Goal: Navigation & Orientation: Find specific page/section

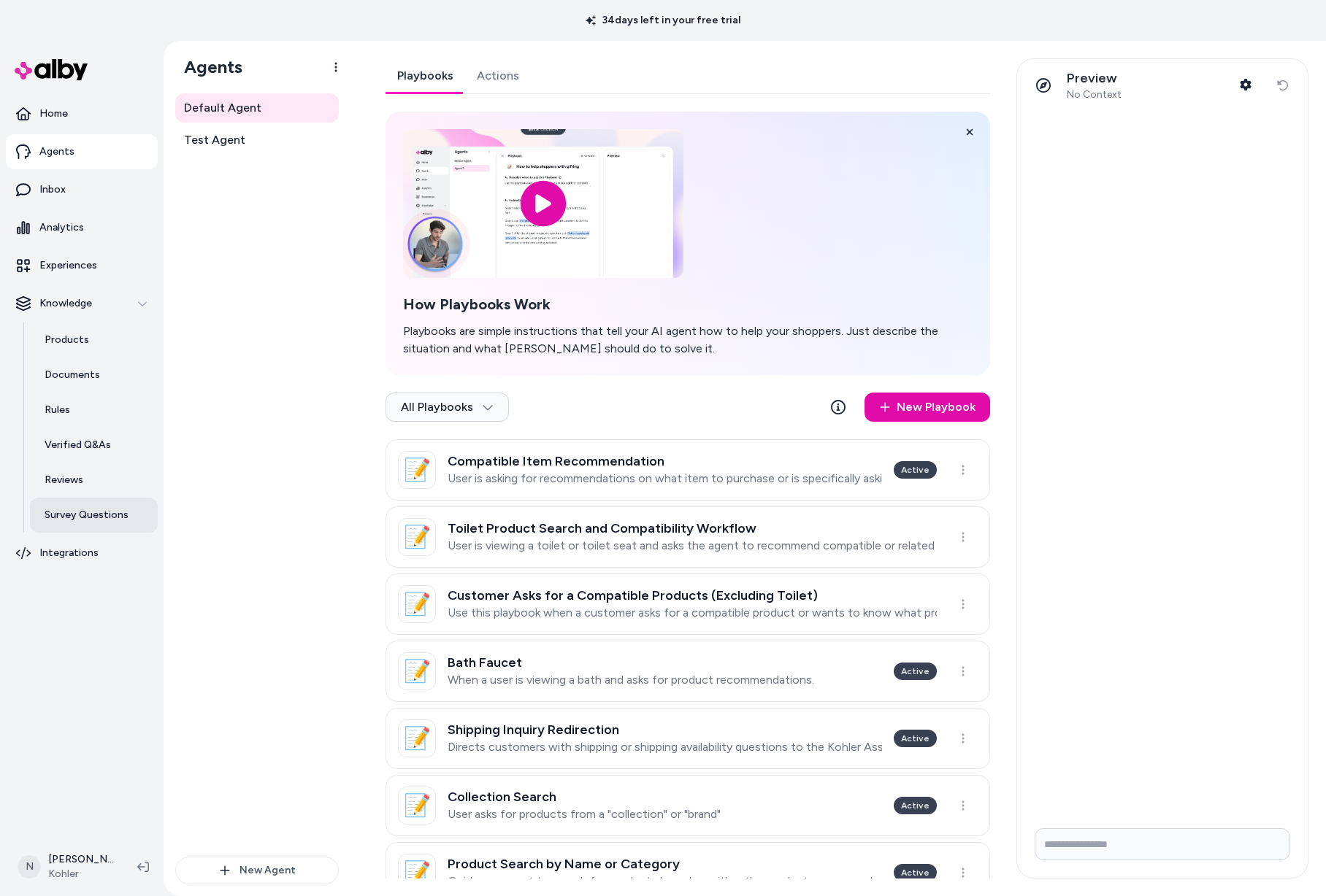
click at [73, 517] on p "Survey Questions" at bounding box center [87, 514] width 84 height 14
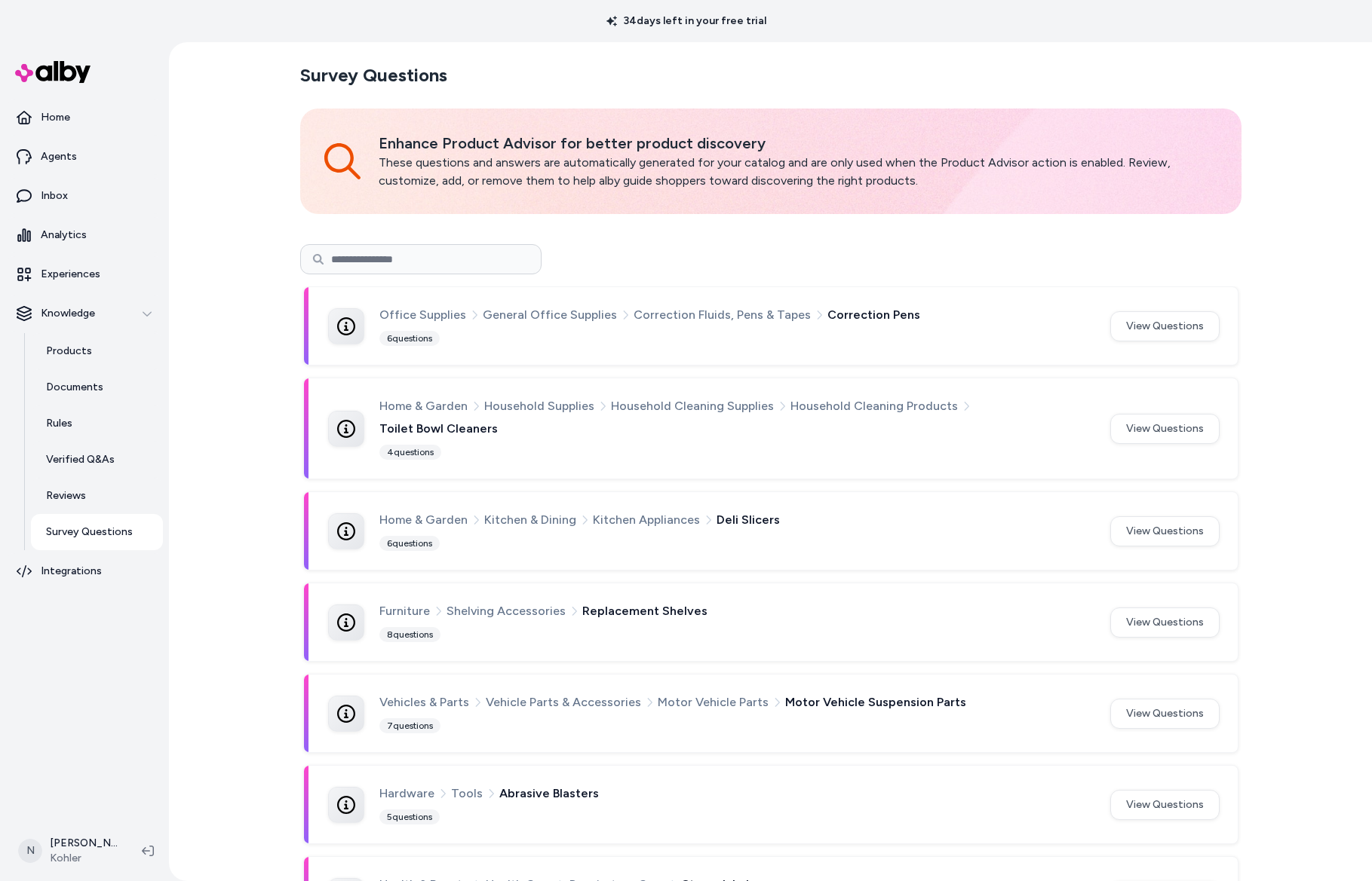
click at [383, 253] on input at bounding box center [420, 259] width 241 height 31
type input "*****"
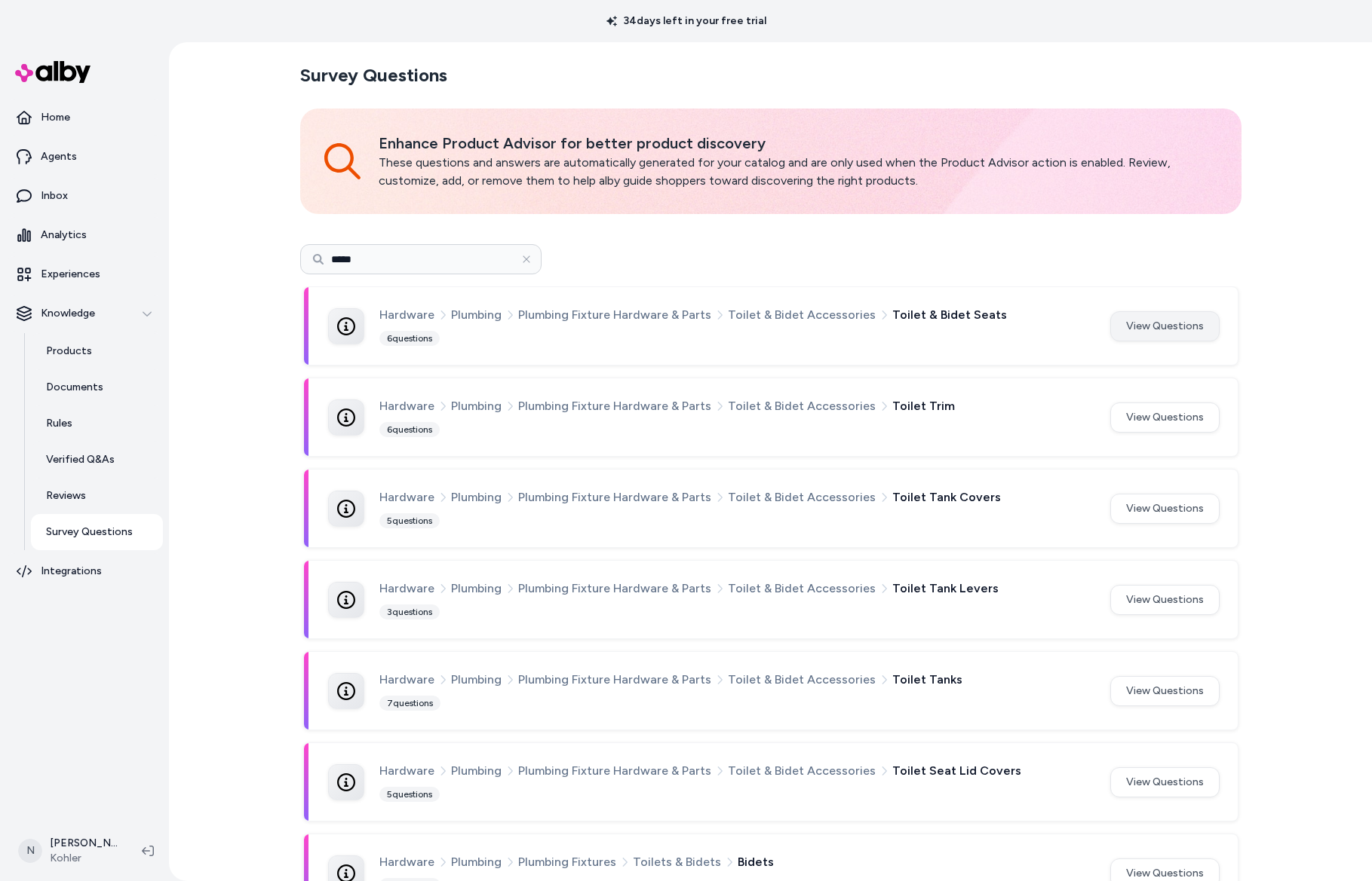
click at [1129, 323] on button "View Questions" at bounding box center [1164, 326] width 109 height 31
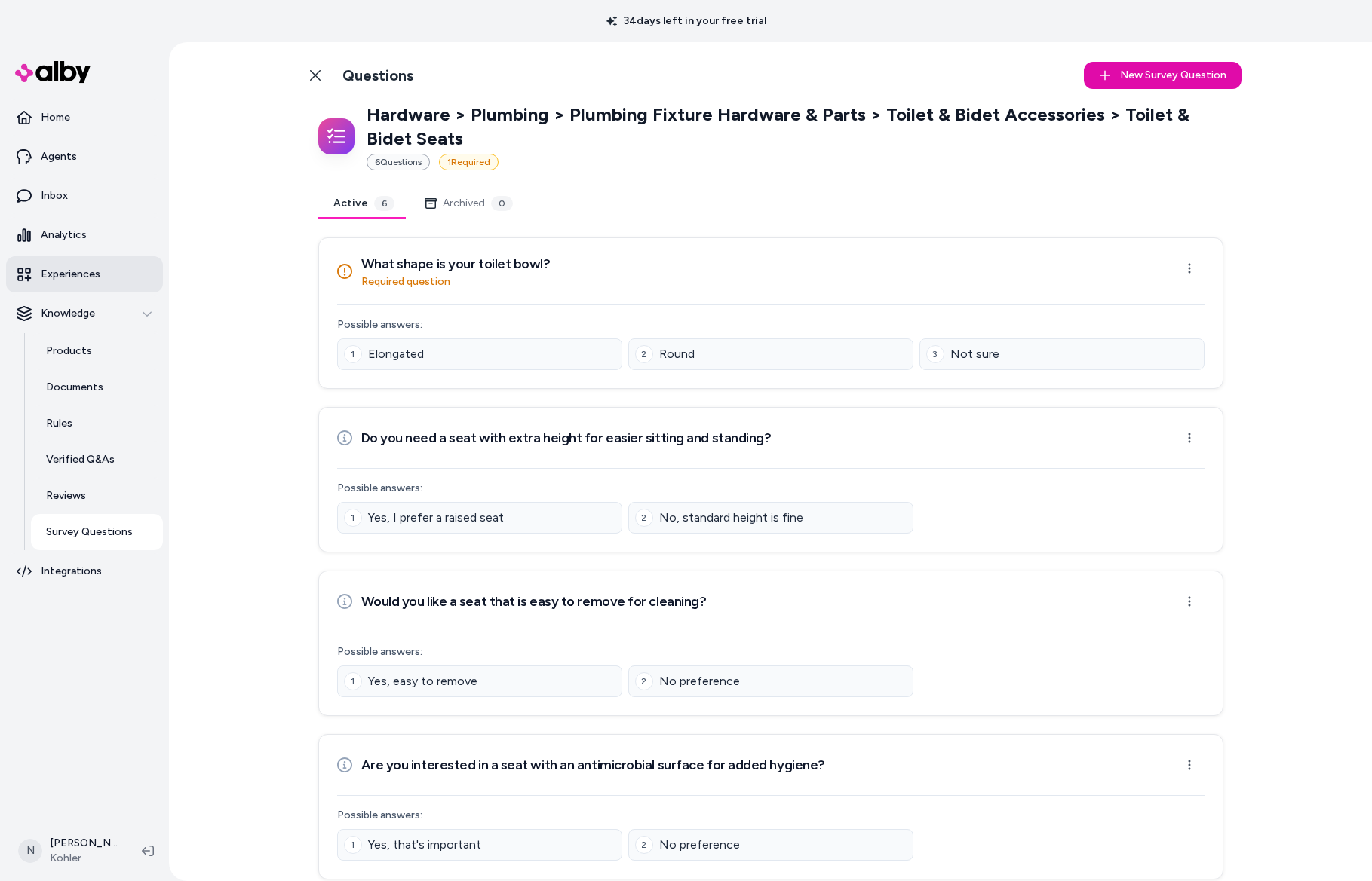
click at [60, 274] on p "Experiences" at bounding box center [70, 274] width 59 height 15
click at [73, 274] on p "Experiences" at bounding box center [70, 274] width 59 height 15
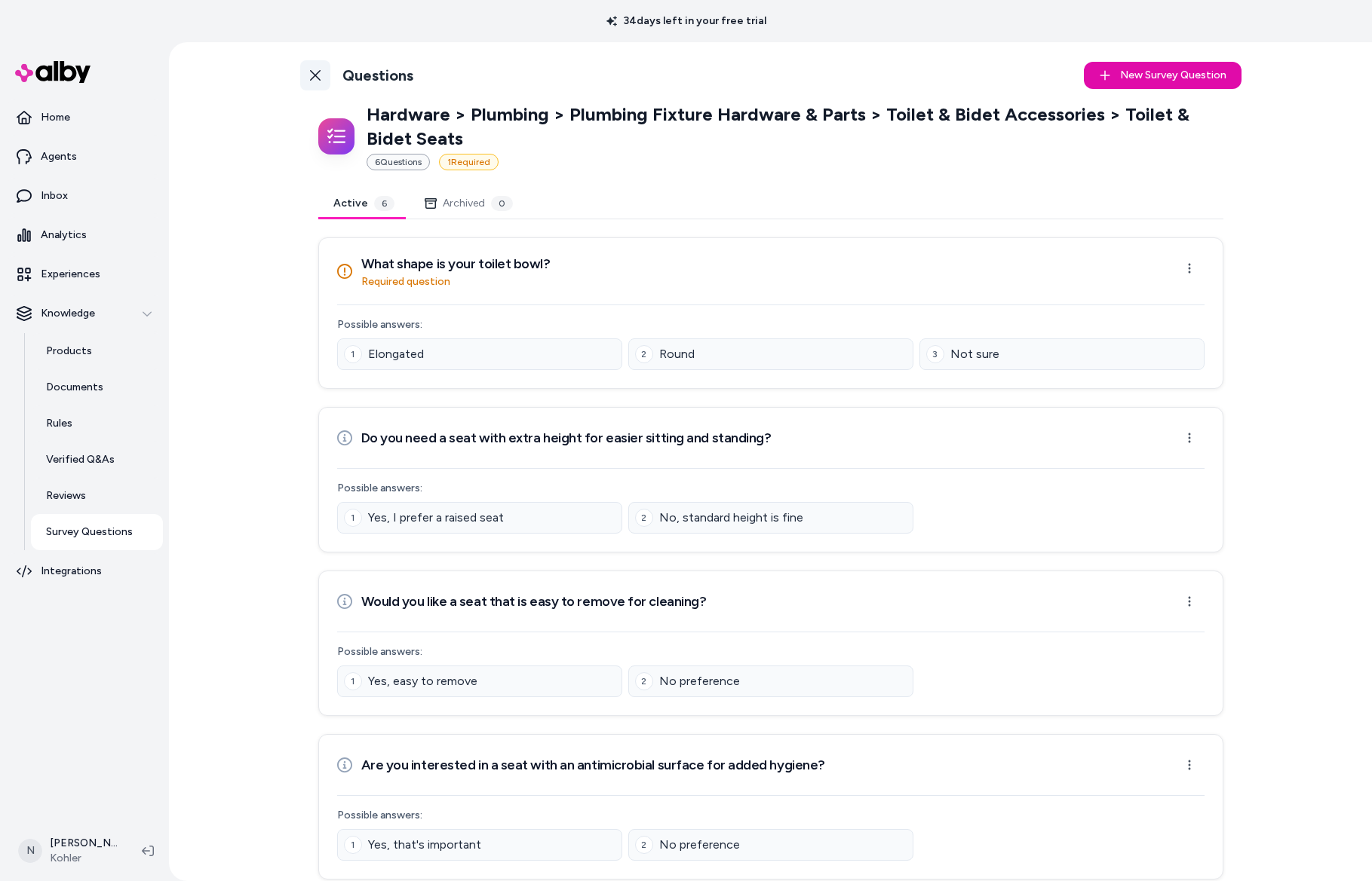
click at [317, 82] on link "Back to Categories" at bounding box center [314, 75] width 31 height 31
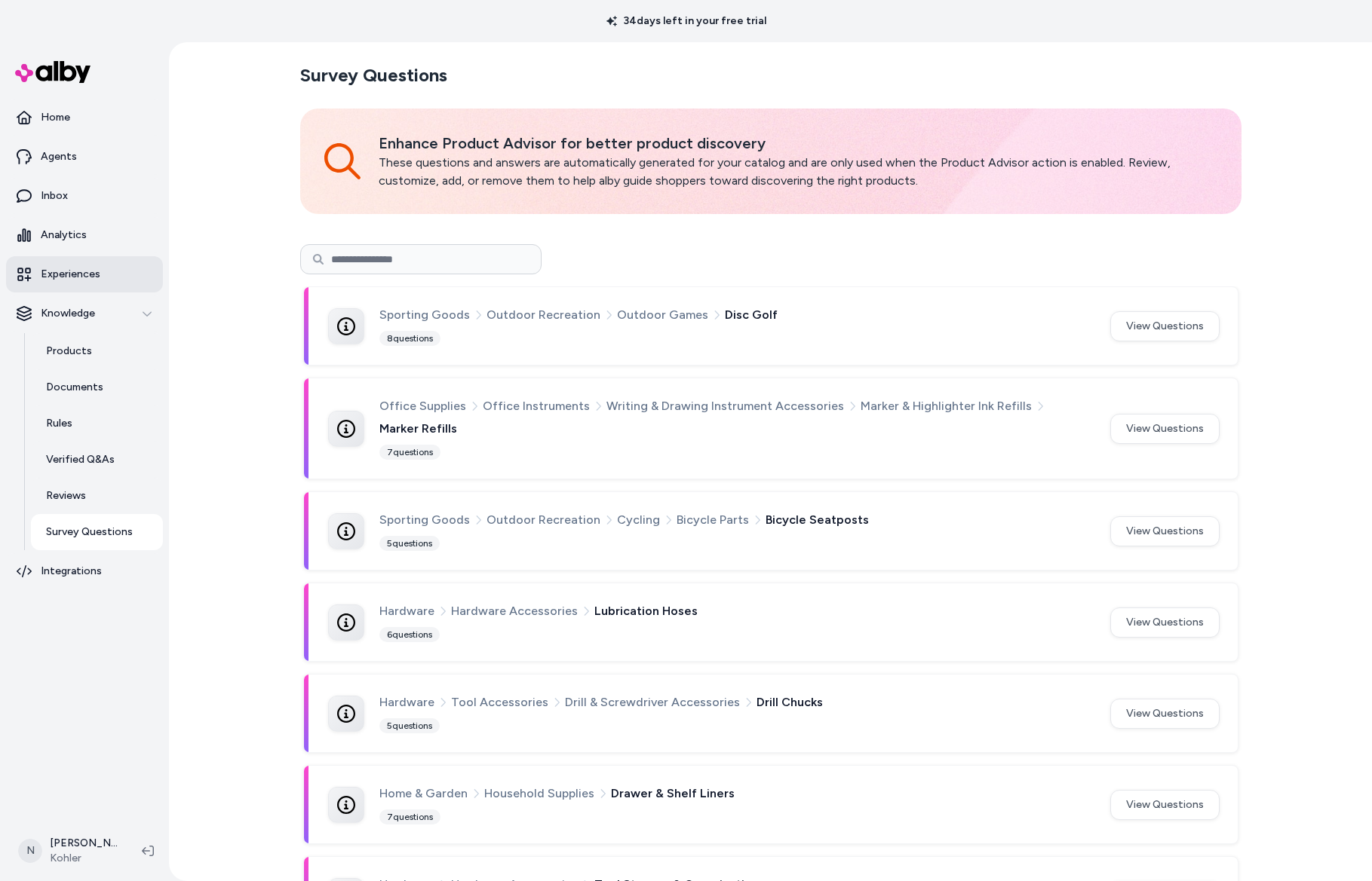
click at [59, 278] on p "Experiences" at bounding box center [70, 274] width 59 height 15
click at [61, 114] on p "Home" at bounding box center [55, 117] width 30 height 15
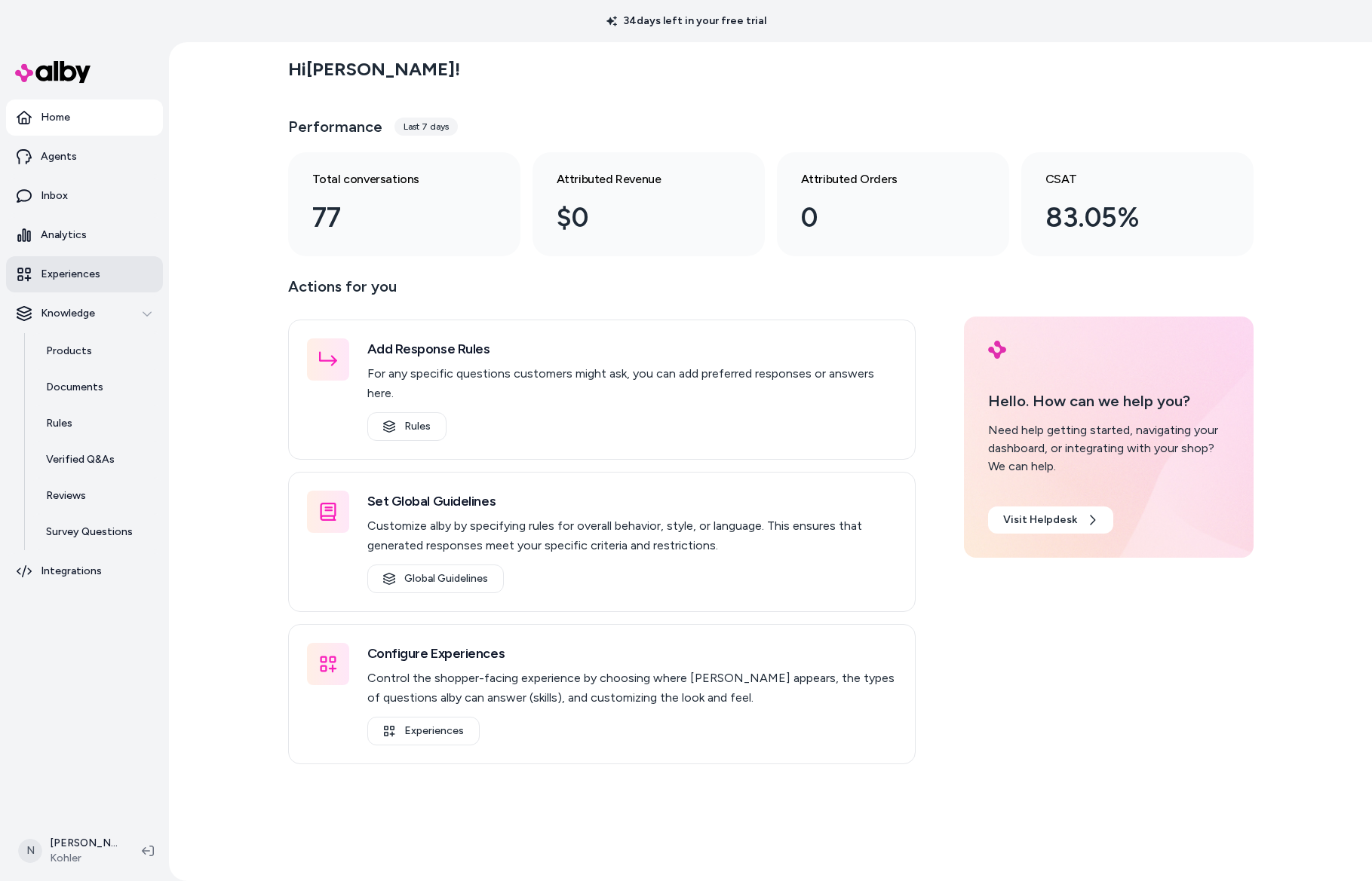
click at [71, 268] on p "Experiences" at bounding box center [70, 274] width 59 height 15
click at [62, 283] on link "Experiences" at bounding box center [84, 274] width 157 height 36
click at [88, 276] on p "Experiences" at bounding box center [70, 274] width 59 height 15
click at [97, 281] on p "Experiences" at bounding box center [70, 274] width 59 height 15
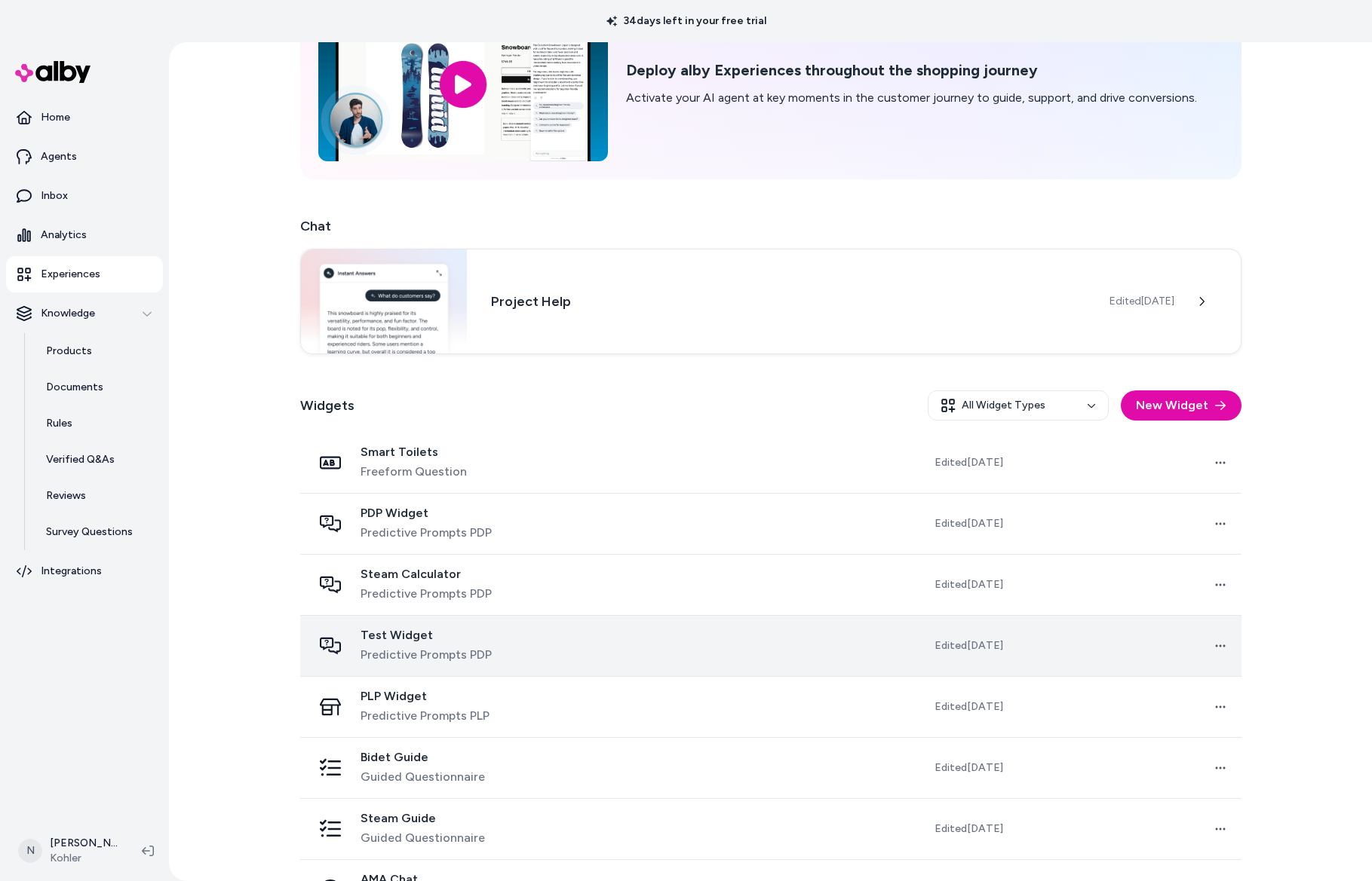
scroll to position [168, 0]
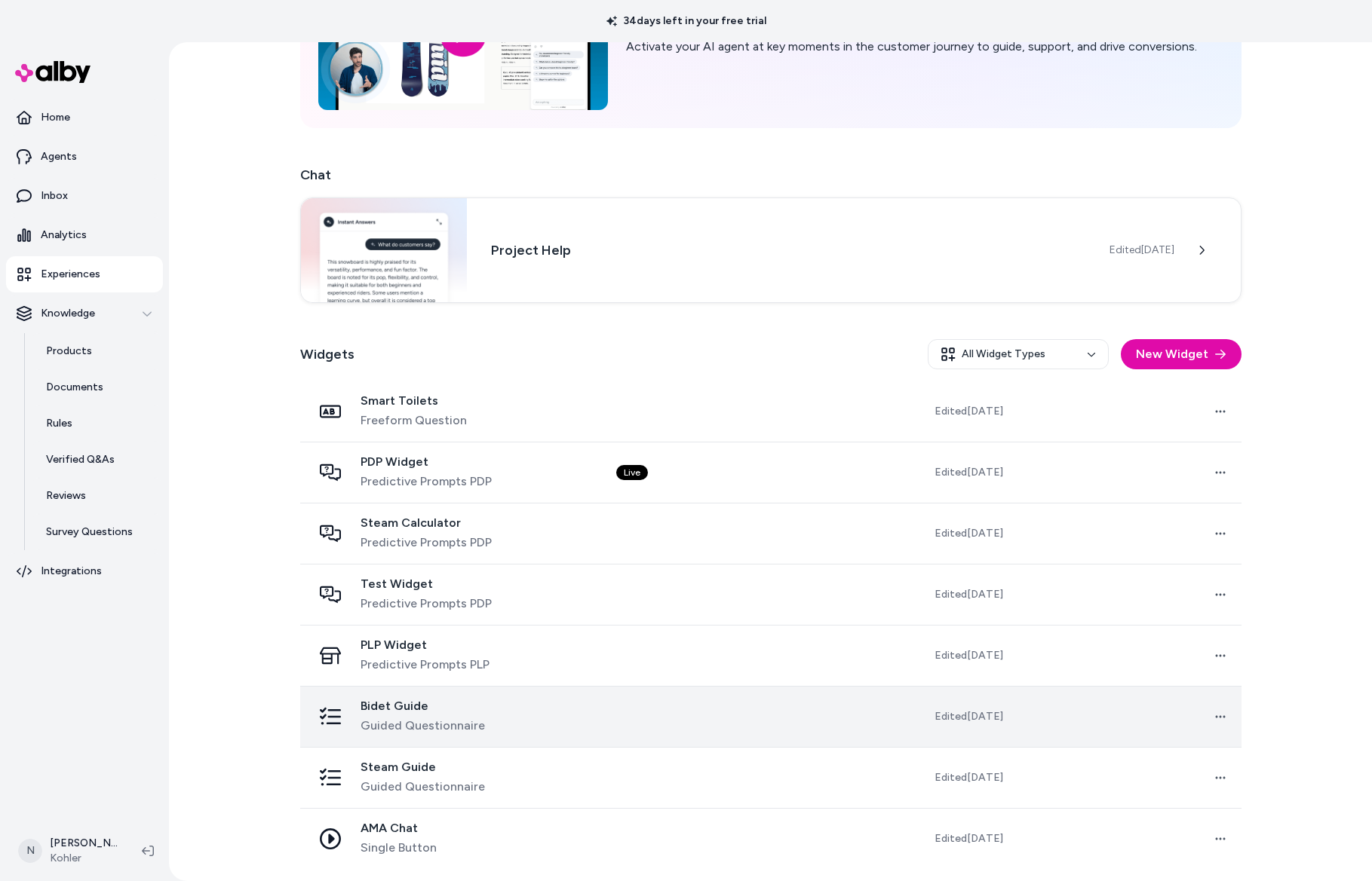
click at [540, 709] on div "Bidet Guide Guided Questionnaire" at bounding box center [452, 716] width 280 height 36
click at [430, 707] on span "Bidet Guide" at bounding box center [423, 706] width 124 height 15
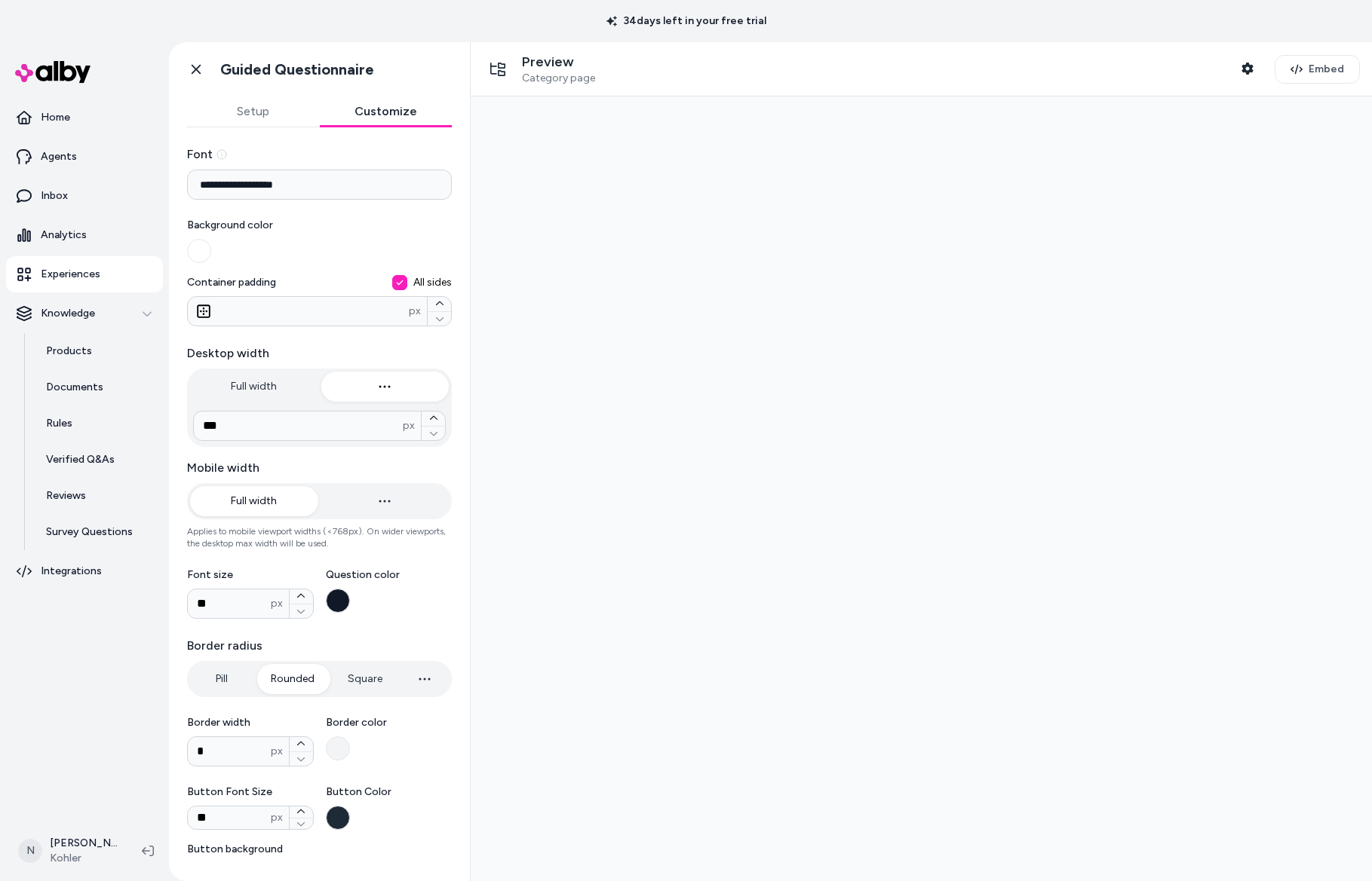
click at [390, 117] on button "Customize" at bounding box center [385, 111] width 133 height 31
click at [543, 74] on span "Category page" at bounding box center [558, 79] width 73 height 14
click at [66, 225] on link "Analytics" at bounding box center [84, 235] width 157 height 36
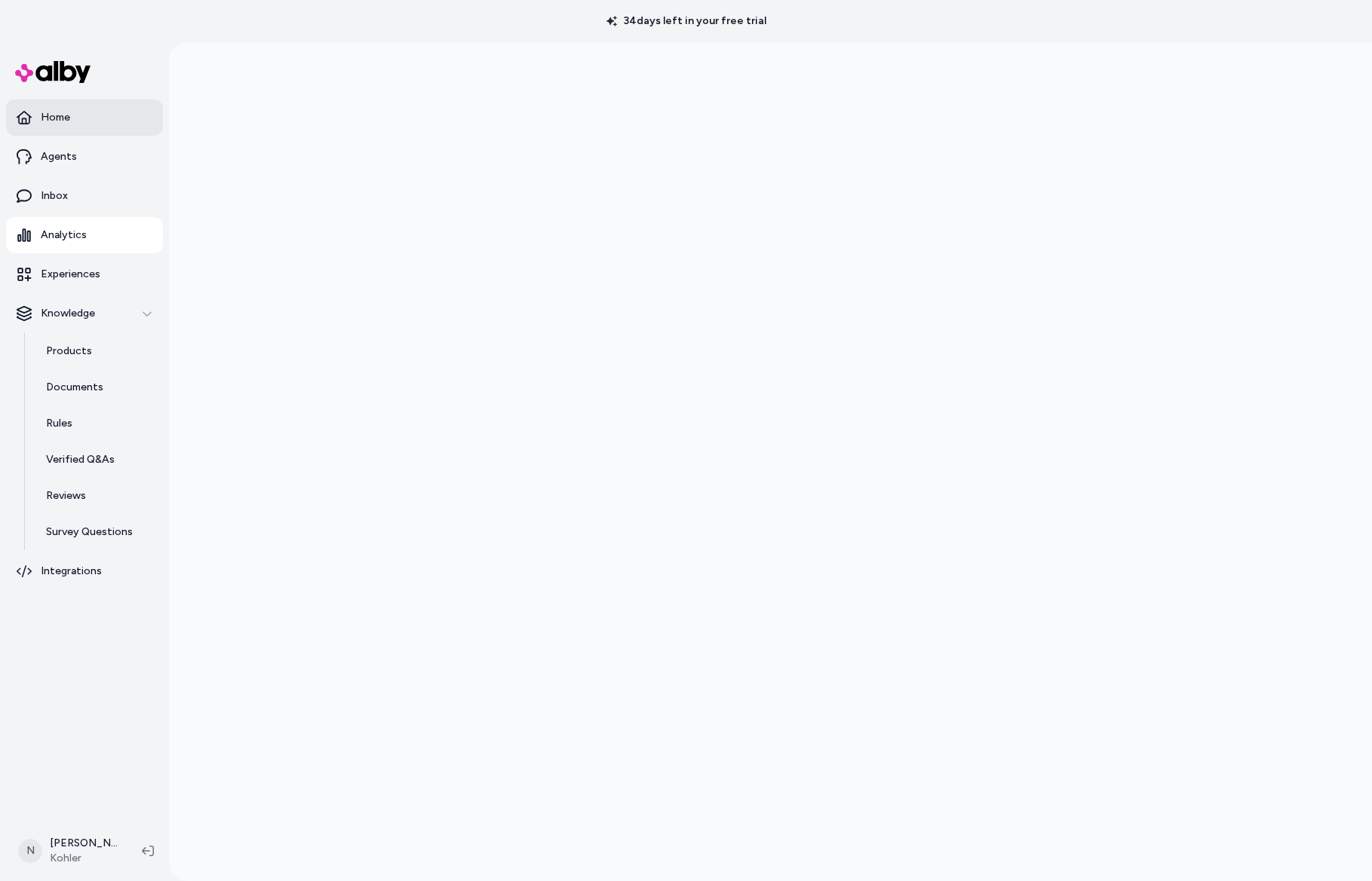
click at [70, 119] on link "Home" at bounding box center [84, 117] width 157 height 36
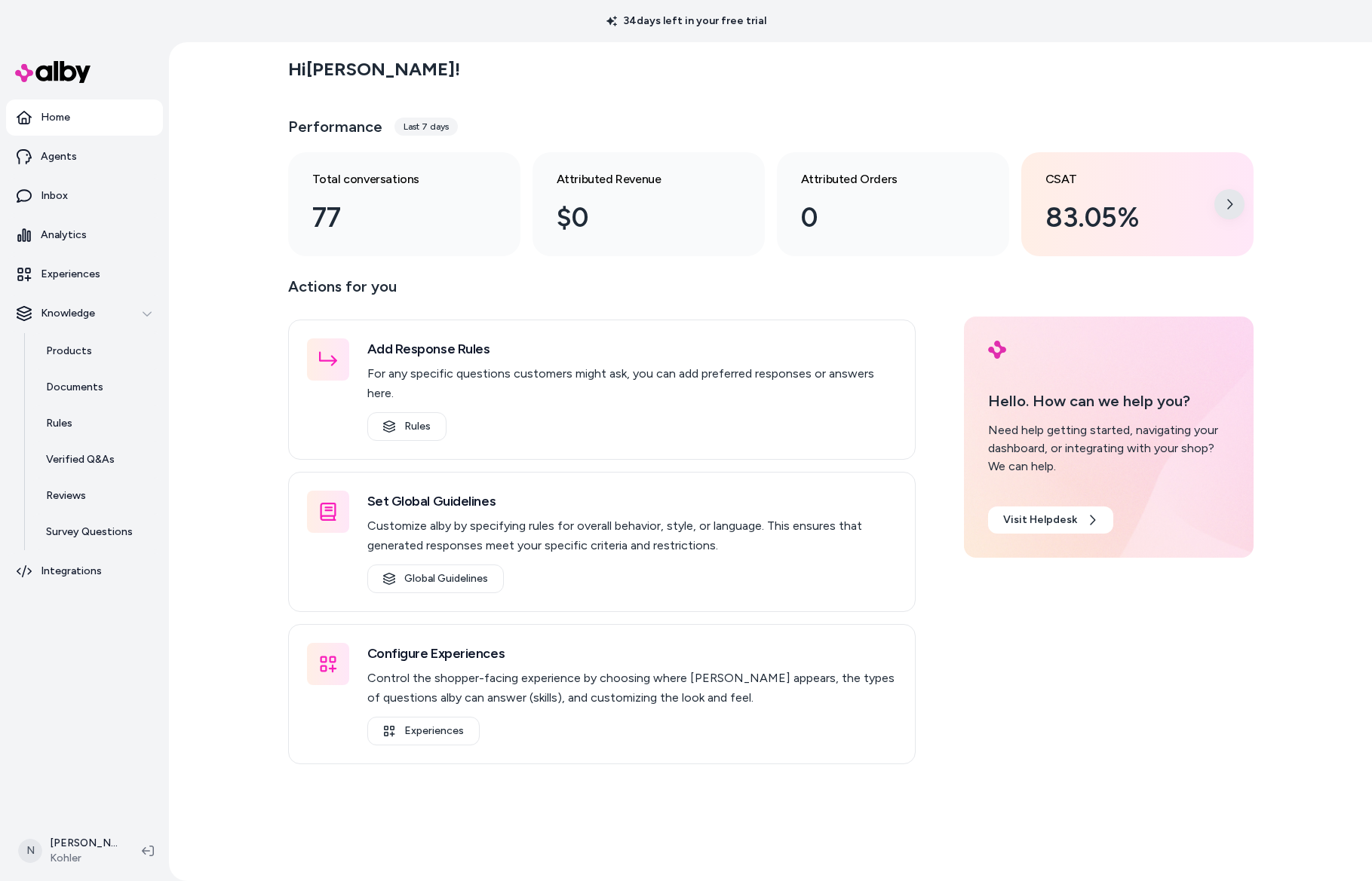
click at [1233, 201] on icon at bounding box center [1229, 204] width 12 height 12
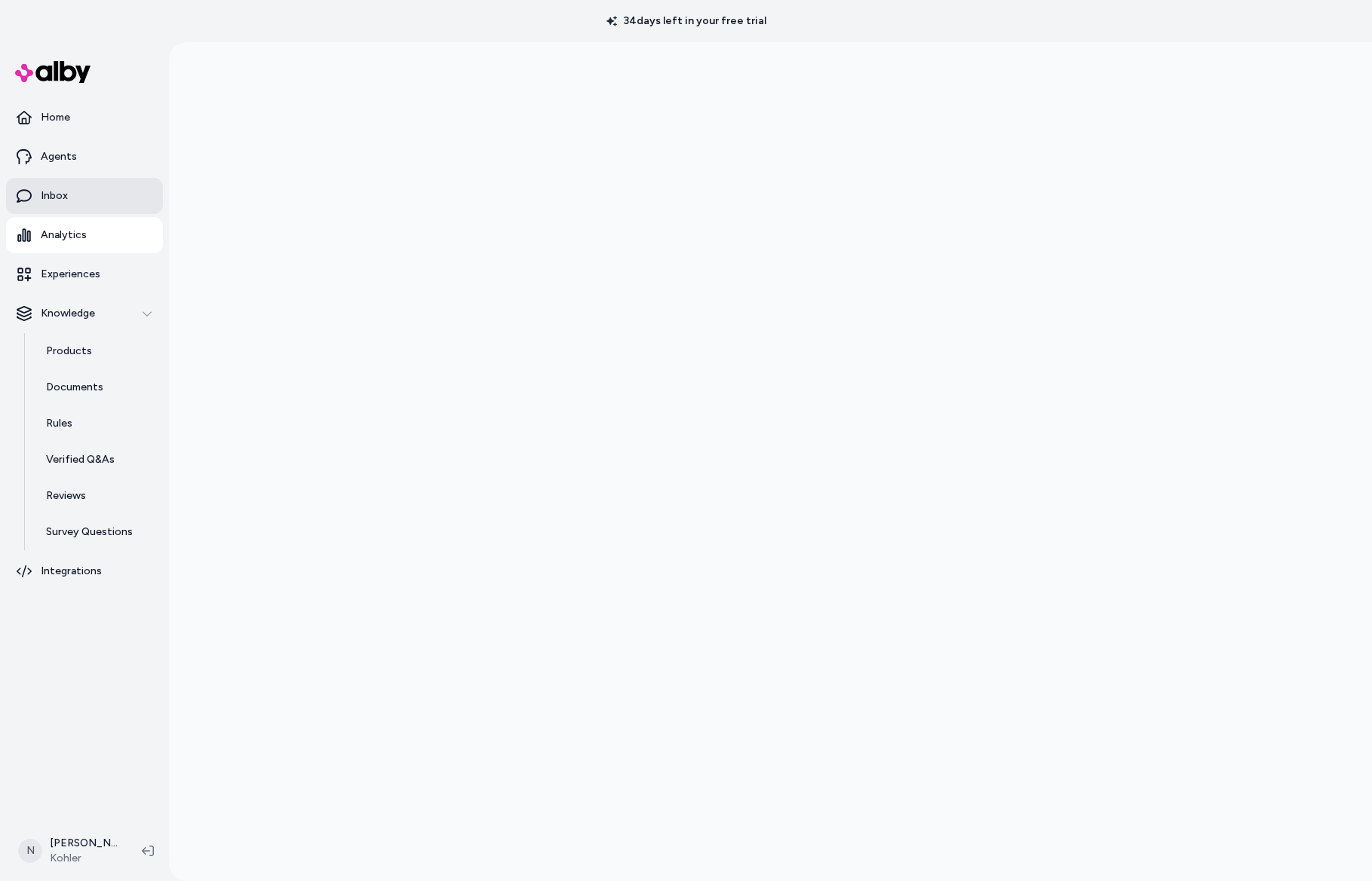
click at [92, 194] on link "Inbox" at bounding box center [84, 196] width 157 height 36
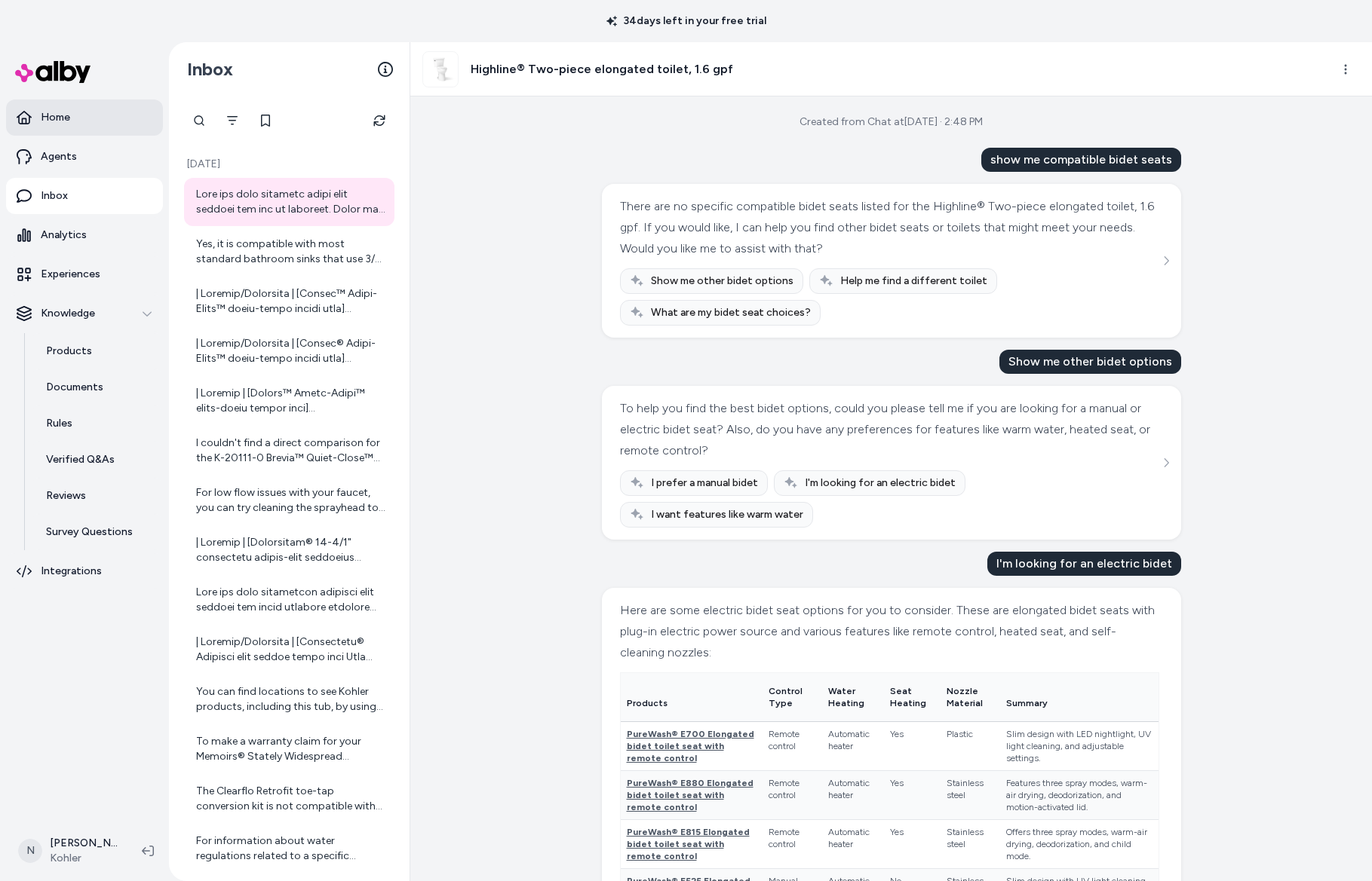
click at [62, 117] on p "Home" at bounding box center [55, 117] width 30 height 15
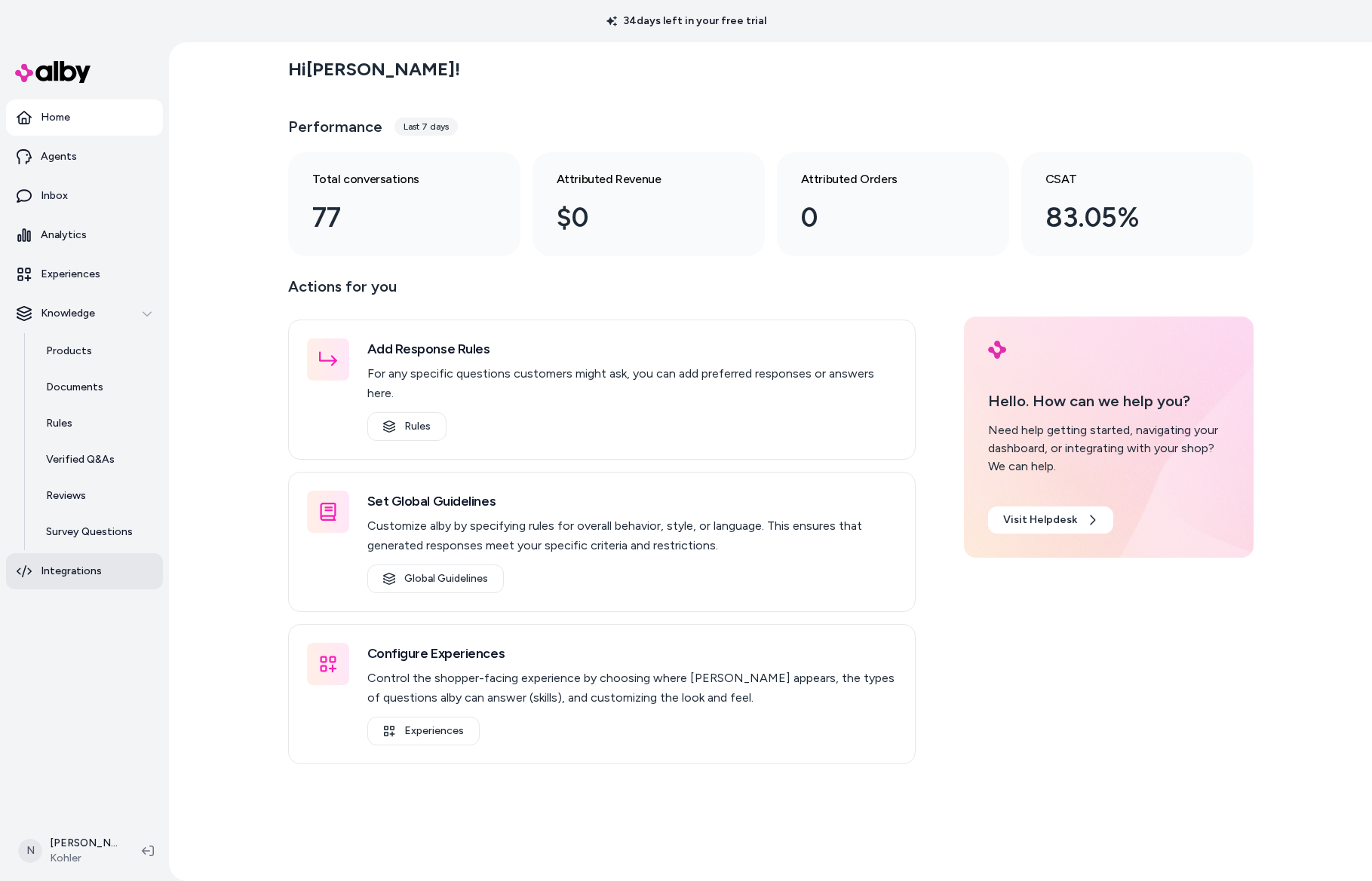
click at [80, 582] on link "Integrations" at bounding box center [84, 572] width 157 height 36
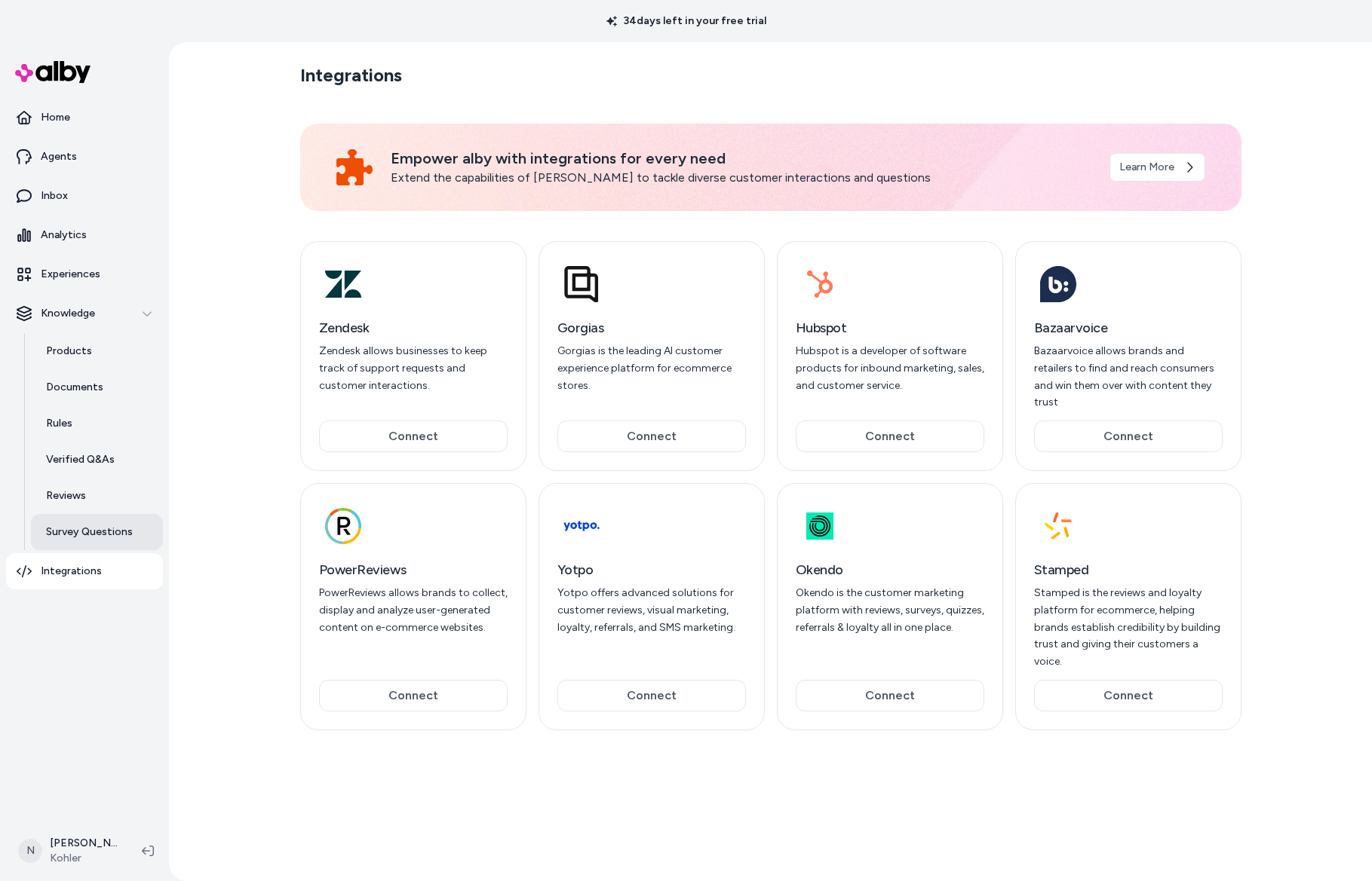
click at [76, 541] on link "Survey Questions" at bounding box center [97, 532] width 132 height 36
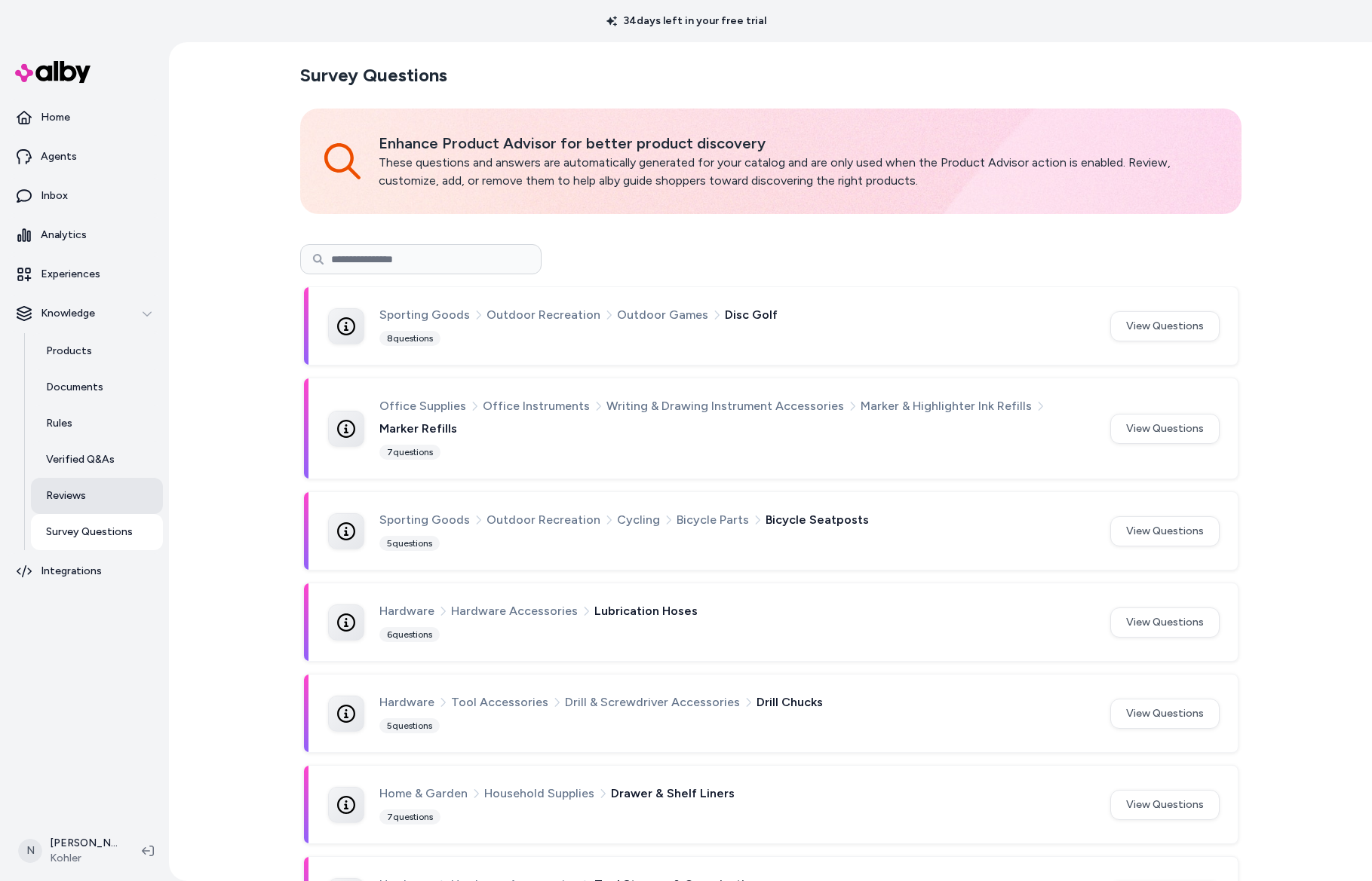
click at [77, 507] on link "Reviews" at bounding box center [97, 496] width 132 height 36
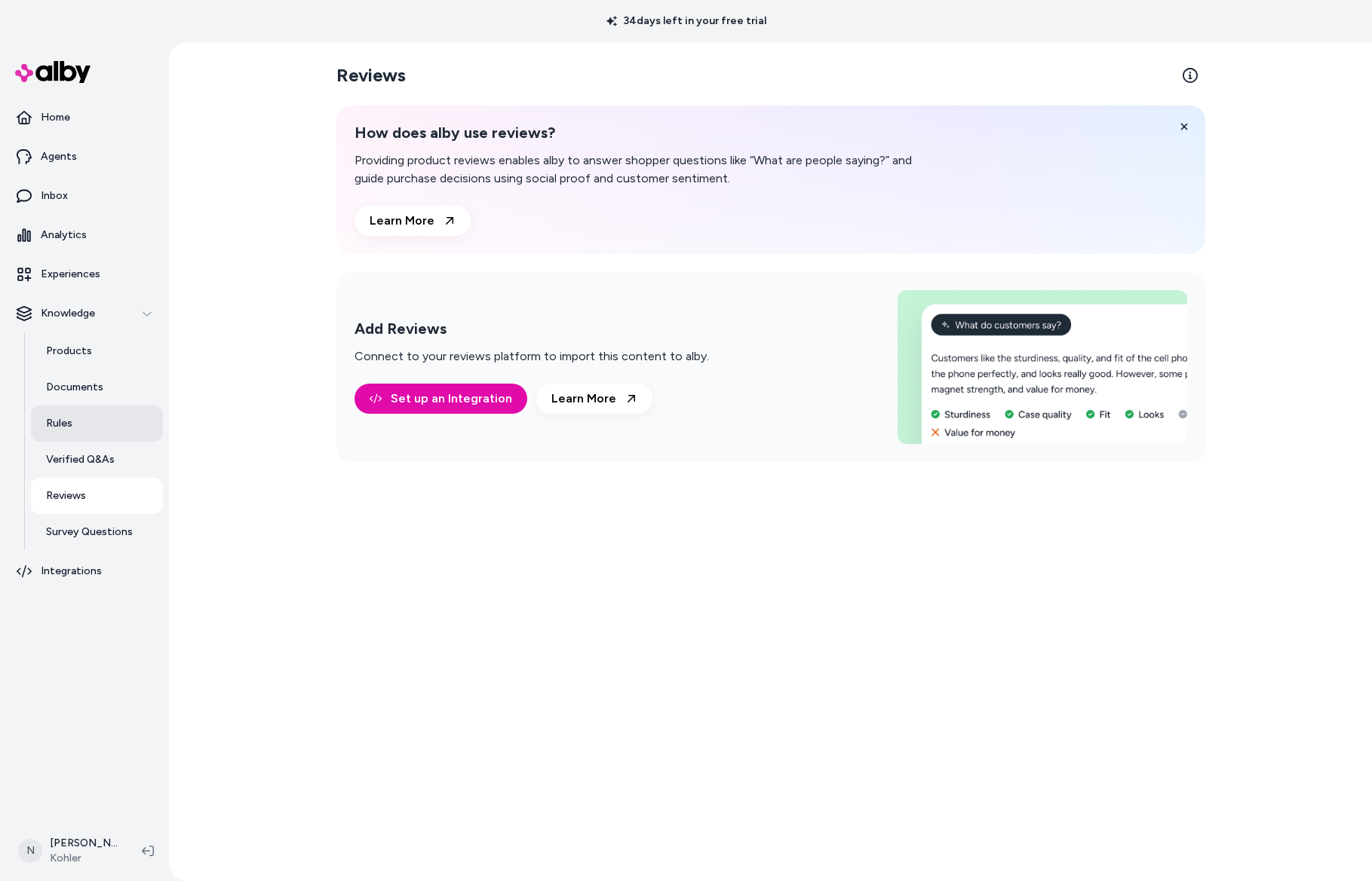
click at [61, 416] on p "Rules" at bounding box center [59, 423] width 27 height 15
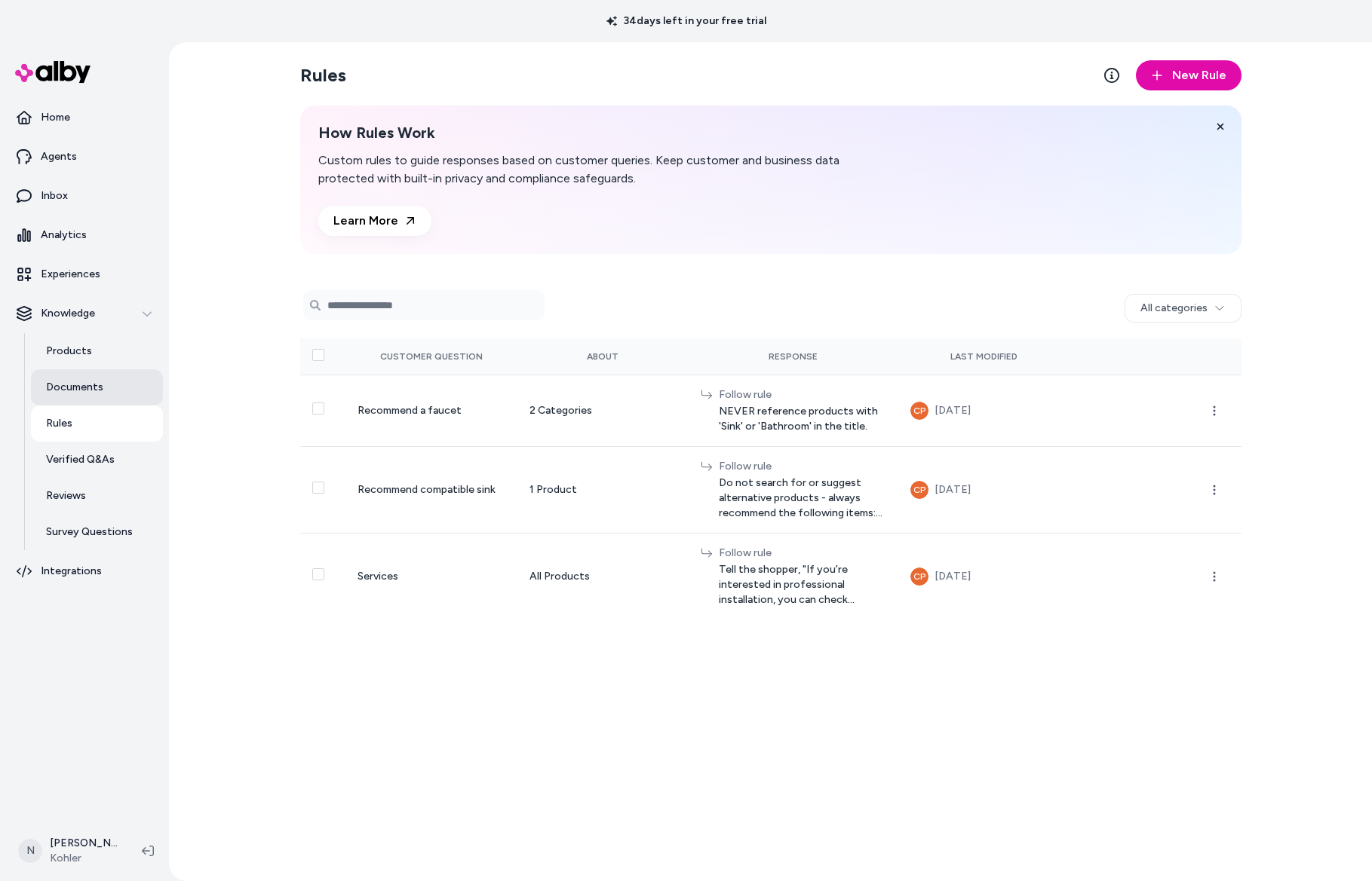
click at [66, 388] on p "Documents" at bounding box center [75, 387] width 57 height 15
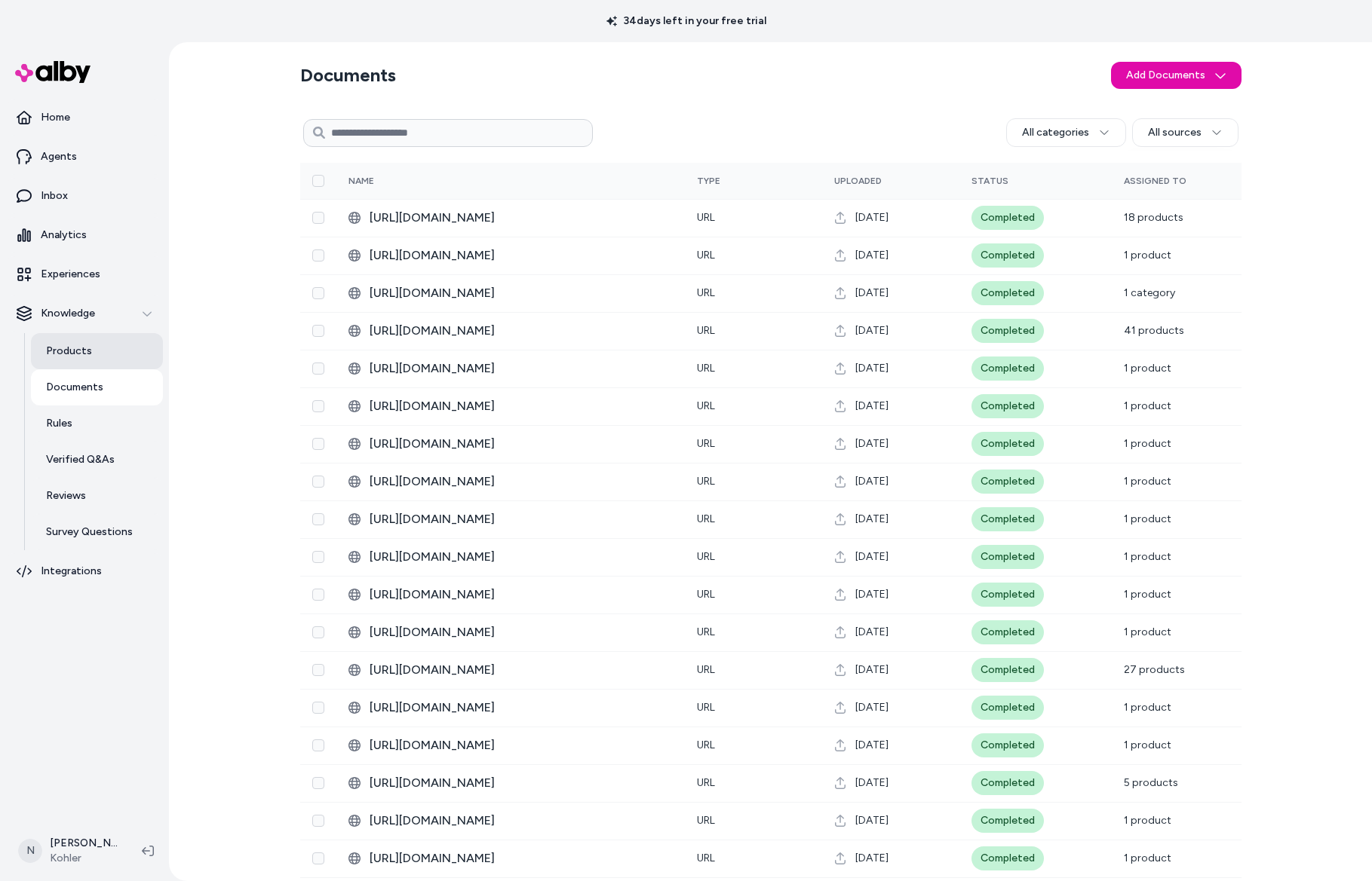
click at [69, 366] on link "Products" at bounding box center [97, 351] width 132 height 36
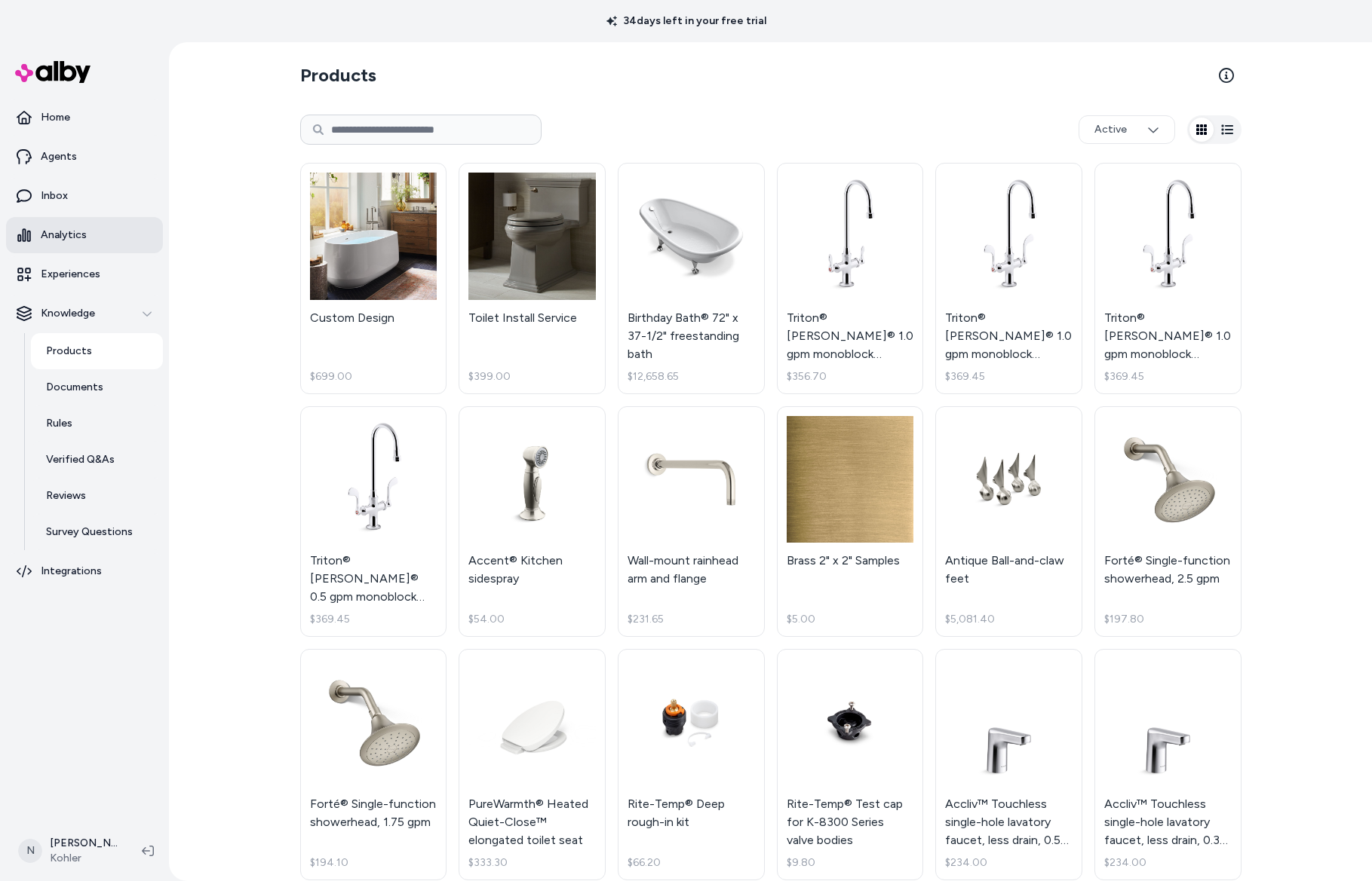
click at [82, 245] on link "Analytics" at bounding box center [84, 235] width 157 height 36
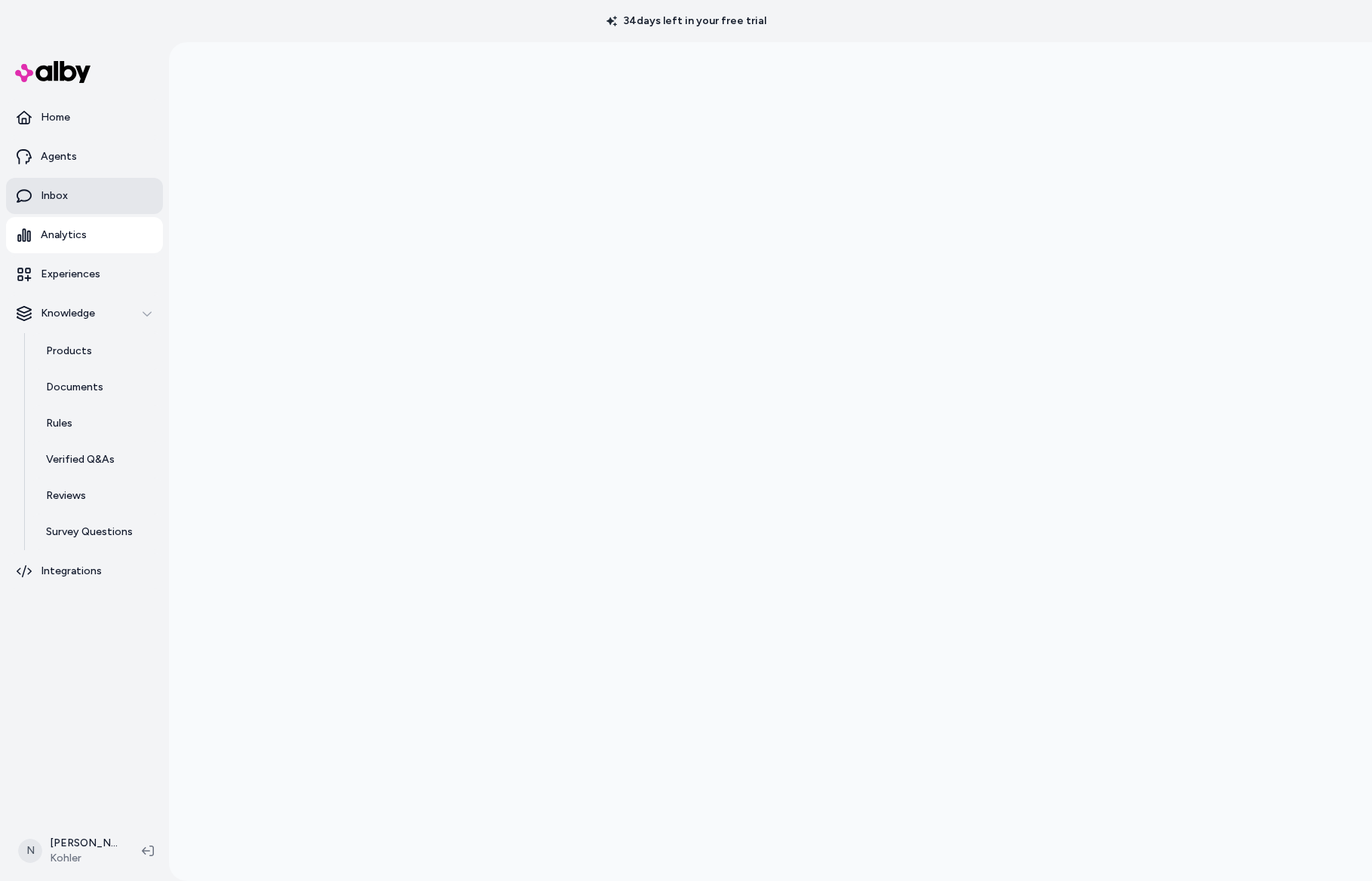
click at [86, 207] on link "Inbox" at bounding box center [84, 196] width 157 height 36
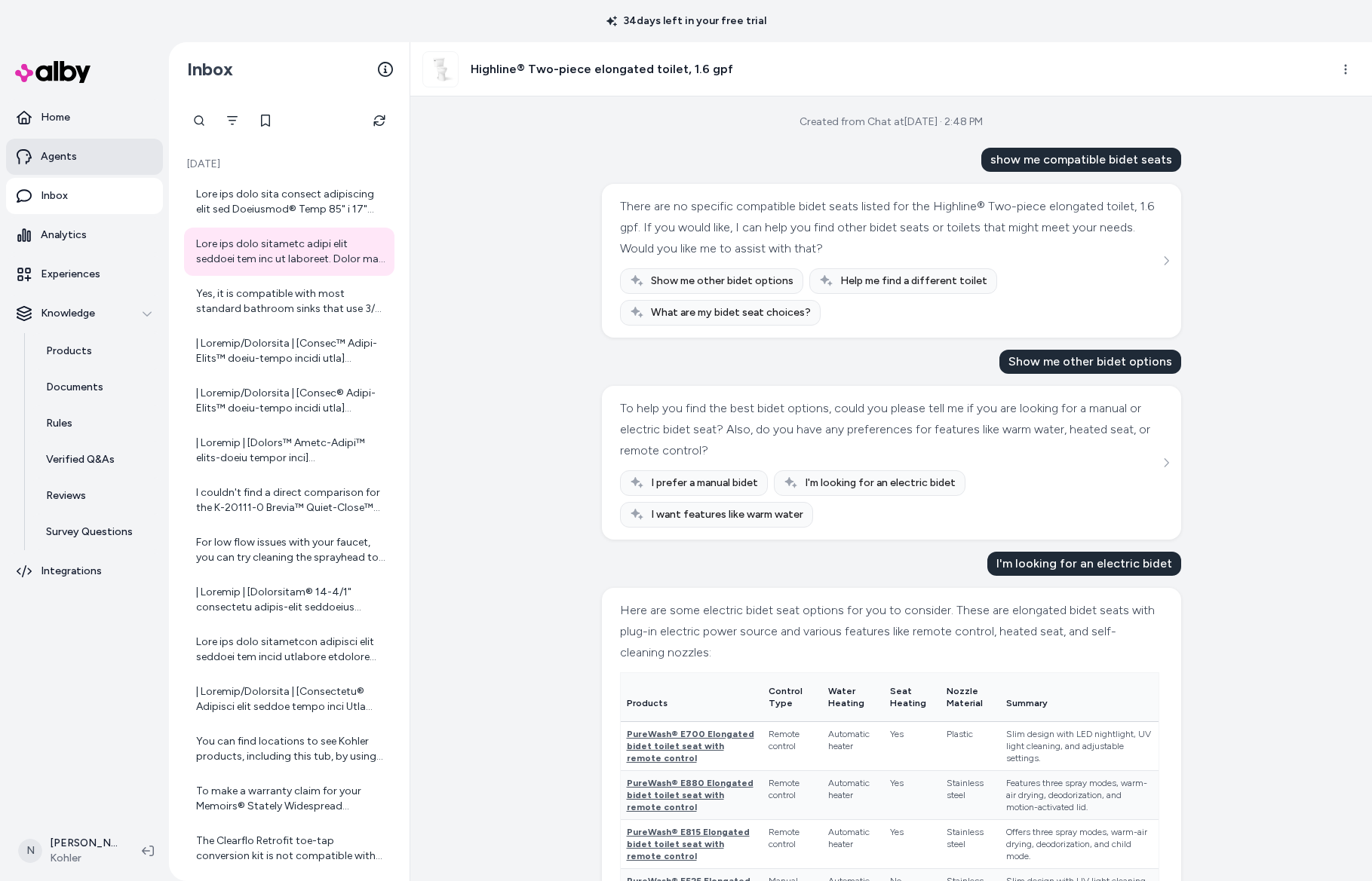
click at [92, 157] on link "Agents" at bounding box center [84, 157] width 157 height 36
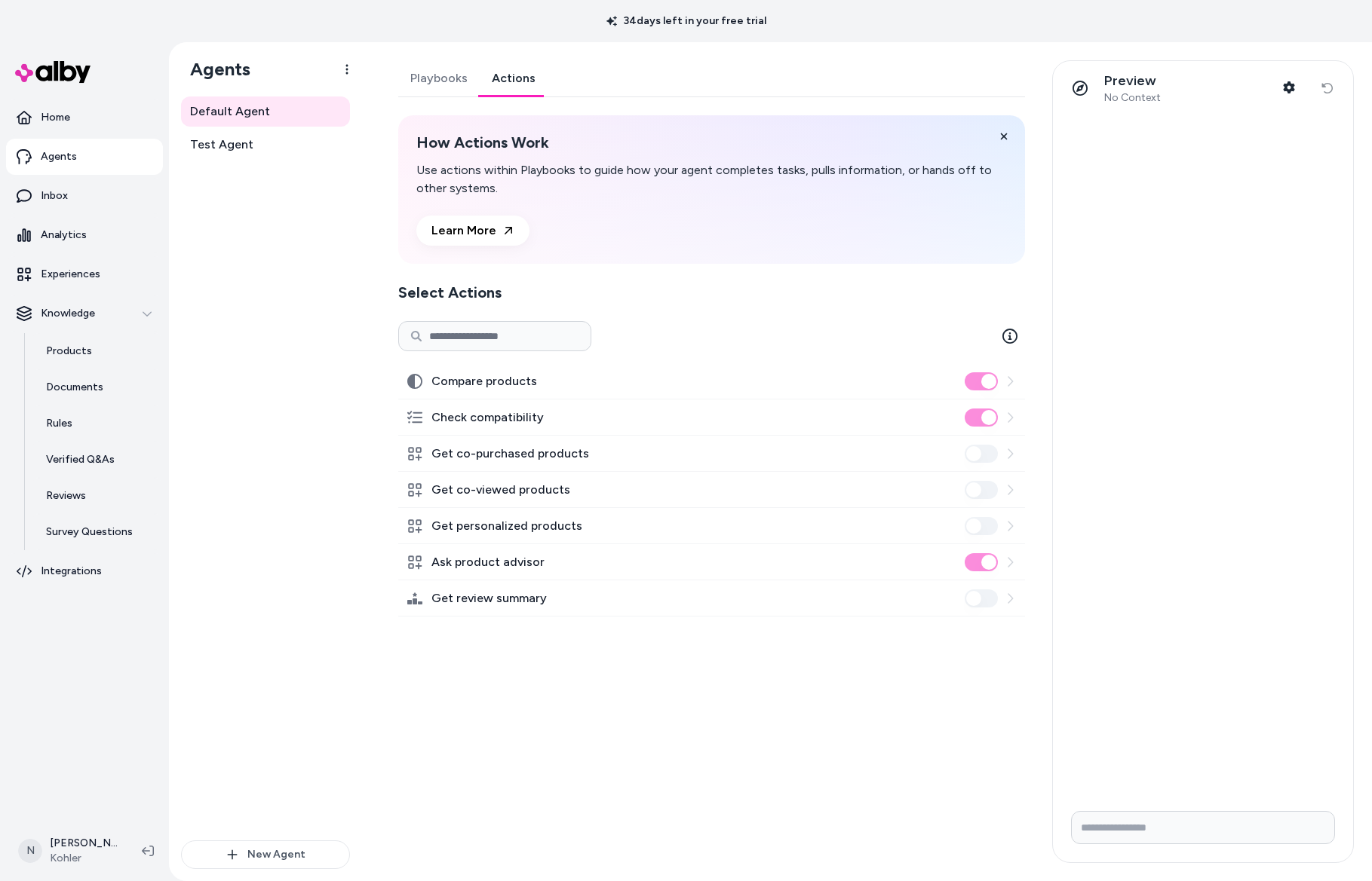
click at [534, 83] on link "Actions" at bounding box center [514, 78] width 68 height 36
click at [342, 64] on html "34 days left in your free trial Home Agents Inbox Analytics Experiences Knowled…" at bounding box center [686, 440] width 1372 height 881
click at [262, 194] on html "34 days left in your free trial Home Agents Inbox Analytics Experiences Knowled…" at bounding box center [686, 440] width 1372 height 881
click at [240, 147] on span "Test Agent" at bounding box center [222, 145] width 63 height 18
click at [205, 147] on span "Test Agent" at bounding box center [222, 145] width 63 height 18
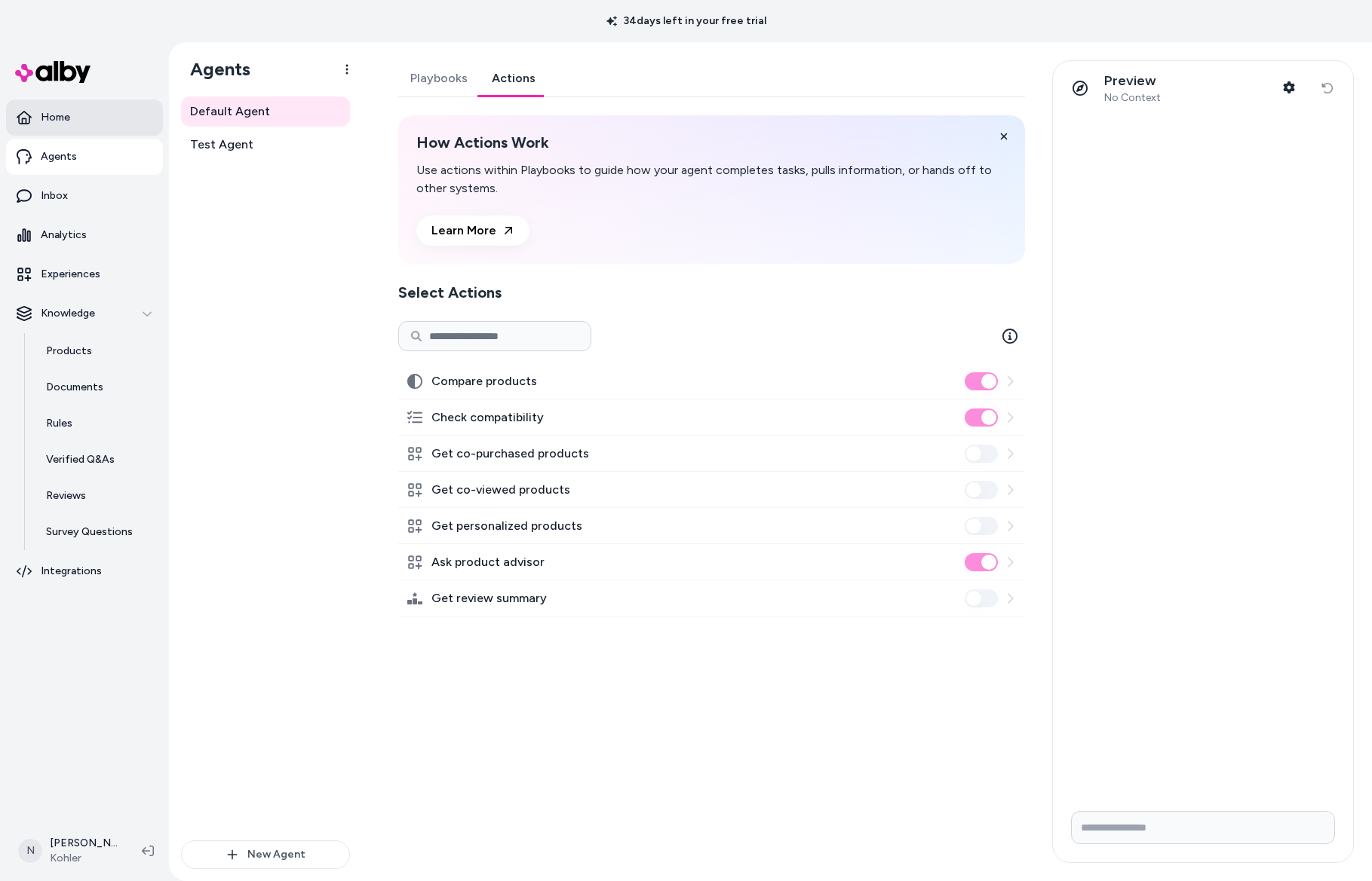
click at [88, 124] on link "Home" at bounding box center [84, 117] width 157 height 36
